Goal: Find specific page/section: Find specific page/section

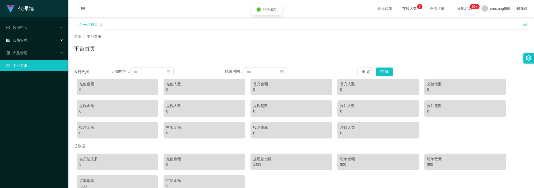
click at [28, 39] on div "会员管理" at bounding box center [34, 40] width 68 height 11
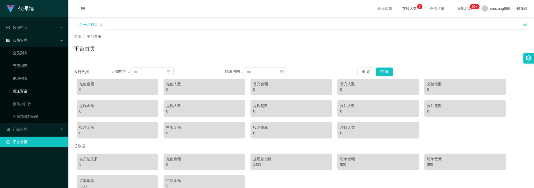
click at [26, 89] on link "赠送彩金" at bounding box center [38, 91] width 51 height 11
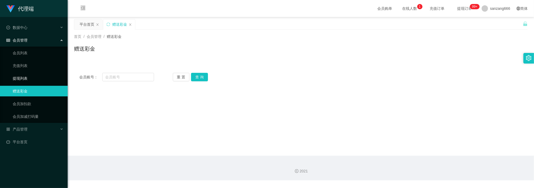
click at [28, 75] on link "提现列表" at bounding box center [38, 78] width 51 height 11
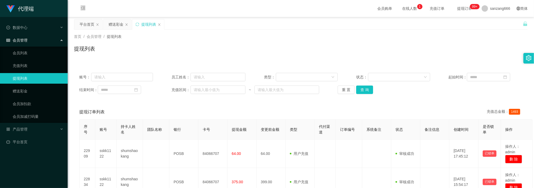
click at [33, 42] on div "会员管理" at bounding box center [34, 40] width 68 height 11
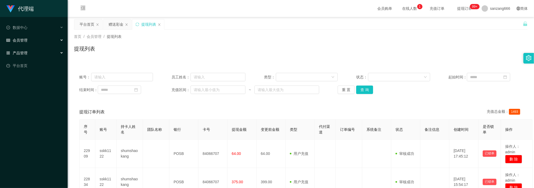
click at [31, 50] on div "产品管理" at bounding box center [34, 53] width 68 height 11
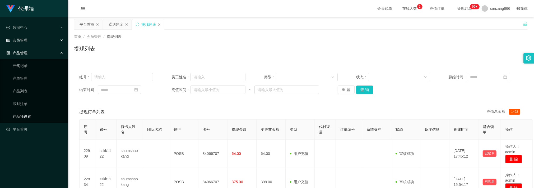
click at [24, 111] on link "产品预设置" at bounding box center [38, 116] width 51 height 11
